Goal: Information Seeking & Learning: Understand process/instructions

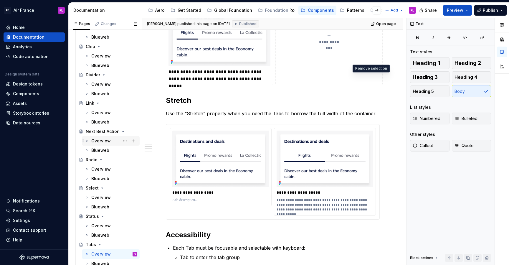
scroll to position [128, 0]
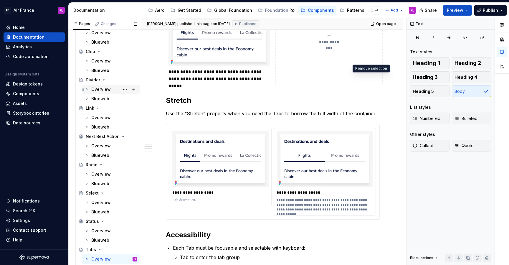
click at [98, 89] on div "Overview" at bounding box center [100, 89] width 19 height 6
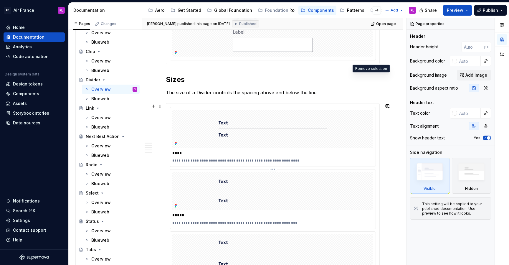
scroll to position [277, 0]
type textarea "*"
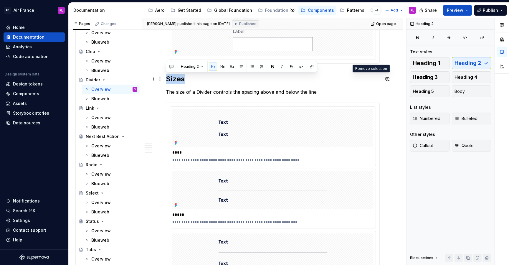
drag, startPoint x: 184, startPoint y: 80, endPoint x: 167, endPoint y: 82, distance: 17.8
click at [167, 82] on h2 "Sizes" at bounding box center [273, 78] width 214 height 9
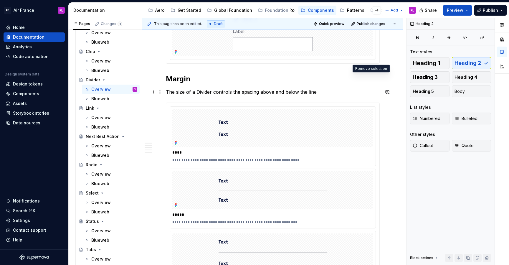
click at [184, 93] on p "The size of a Divider controls the spacing above and below the line" at bounding box center [273, 91] width 214 height 7
click at [249, 91] on p "The Margin property of a Divider controls the spacing above and below the line" at bounding box center [273, 91] width 214 height 7
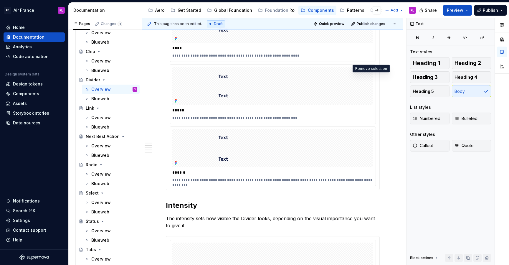
scroll to position [388, 0]
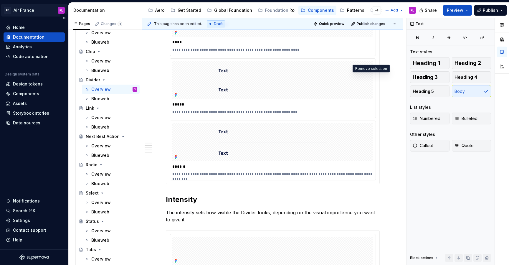
type textarea "*"
